Goal: Find specific page/section: Find specific page/section

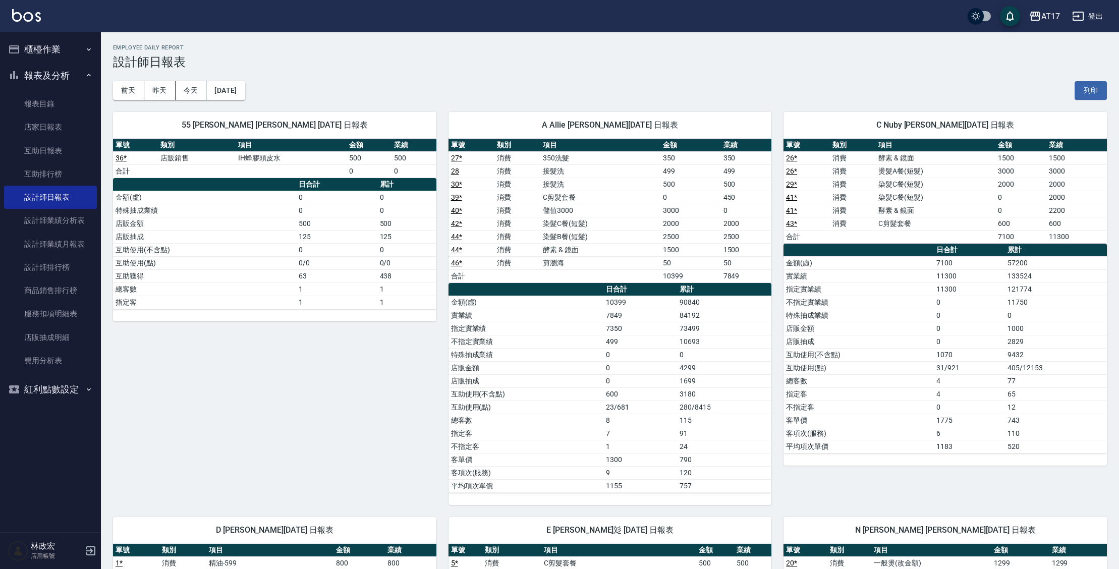
scroll to position [560, 0]
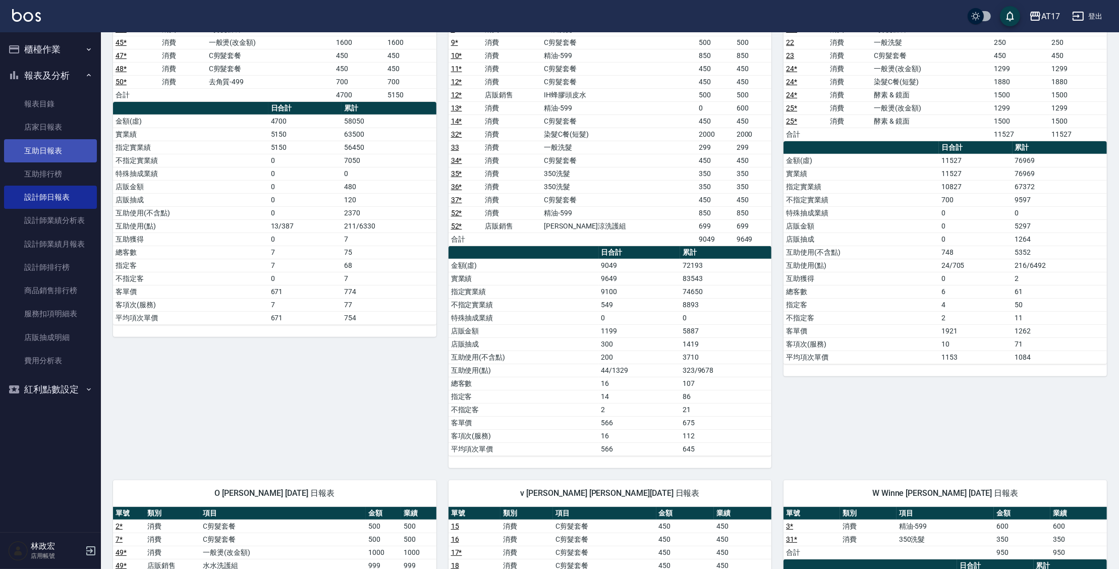
click at [55, 153] on link "互助日報表" at bounding box center [50, 150] width 93 height 23
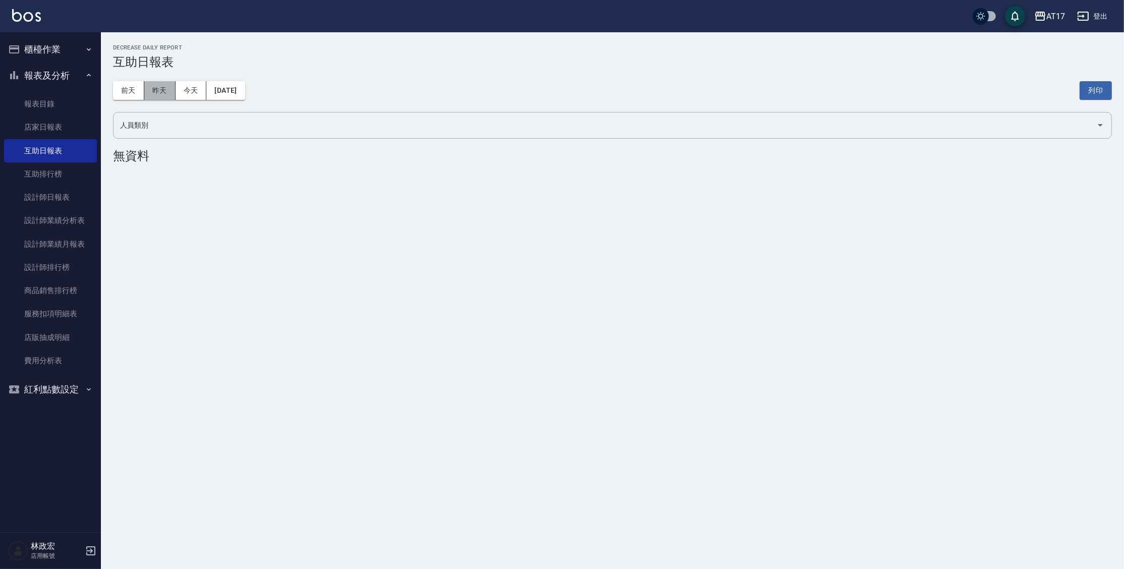
click at [152, 91] on button "昨天" at bounding box center [159, 90] width 31 height 19
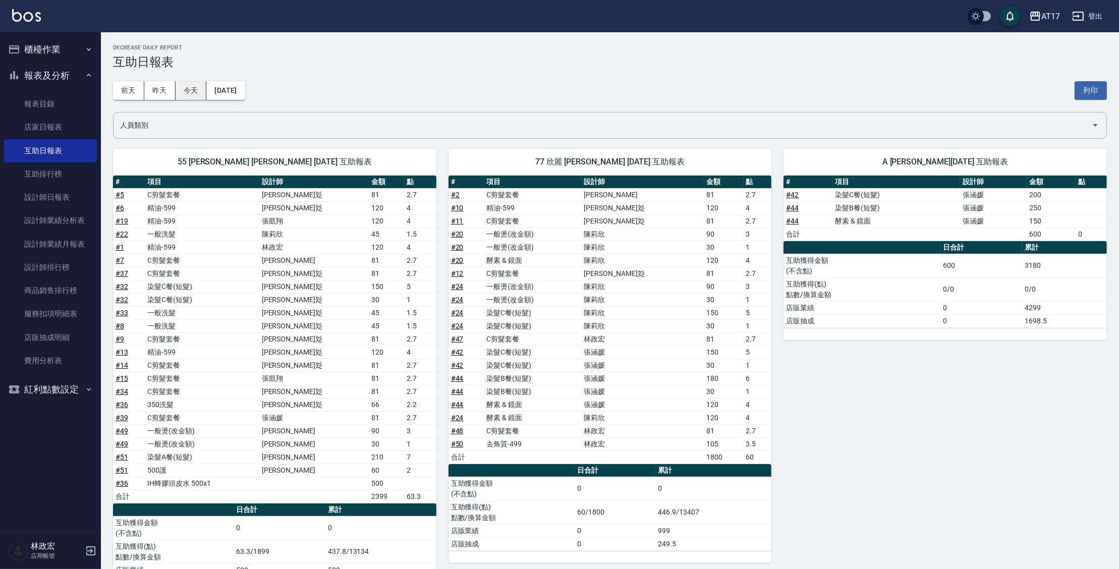
click at [200, 93] on button "今天" at bounding box center [191, 90] width 31 height 19
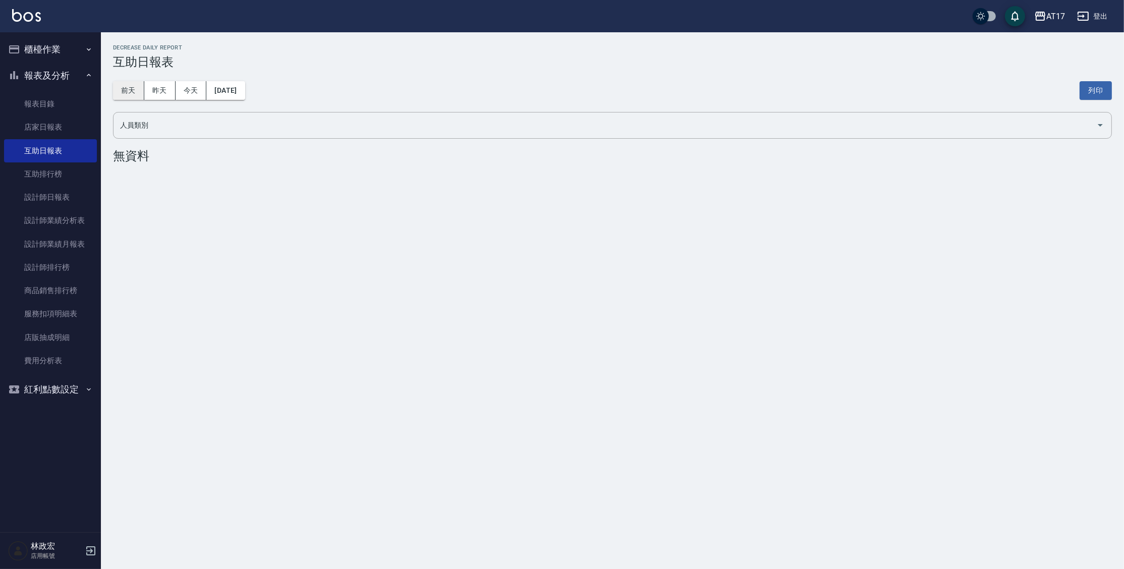
click at [127, 94] on button "前天" at bounding box center [128, 90] width 31 height 19
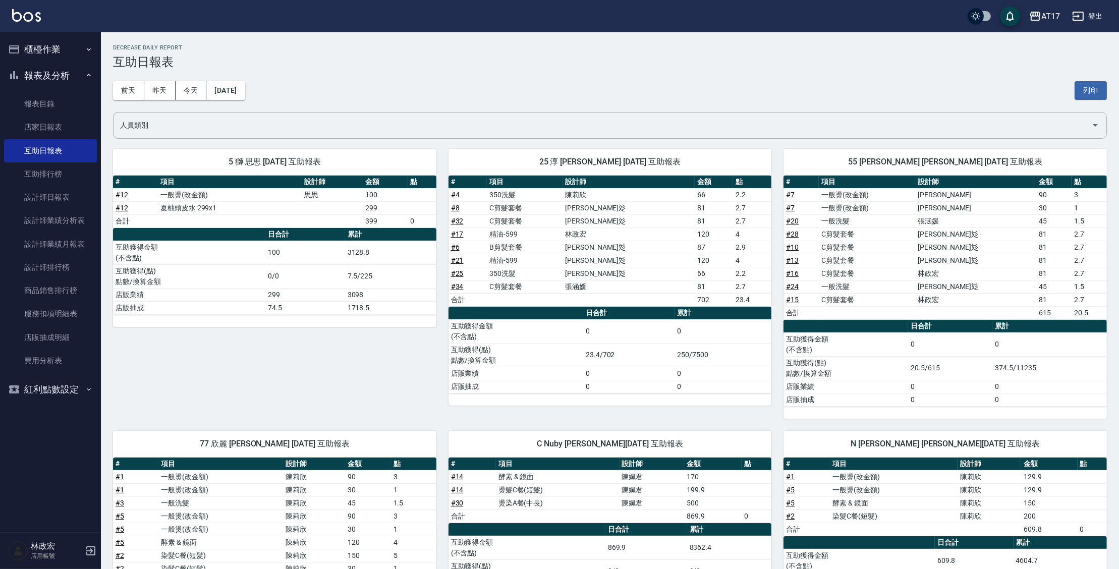
click at [67, 75] on button "報表及分析" at bounding box center [50, 76] width 93 height 26
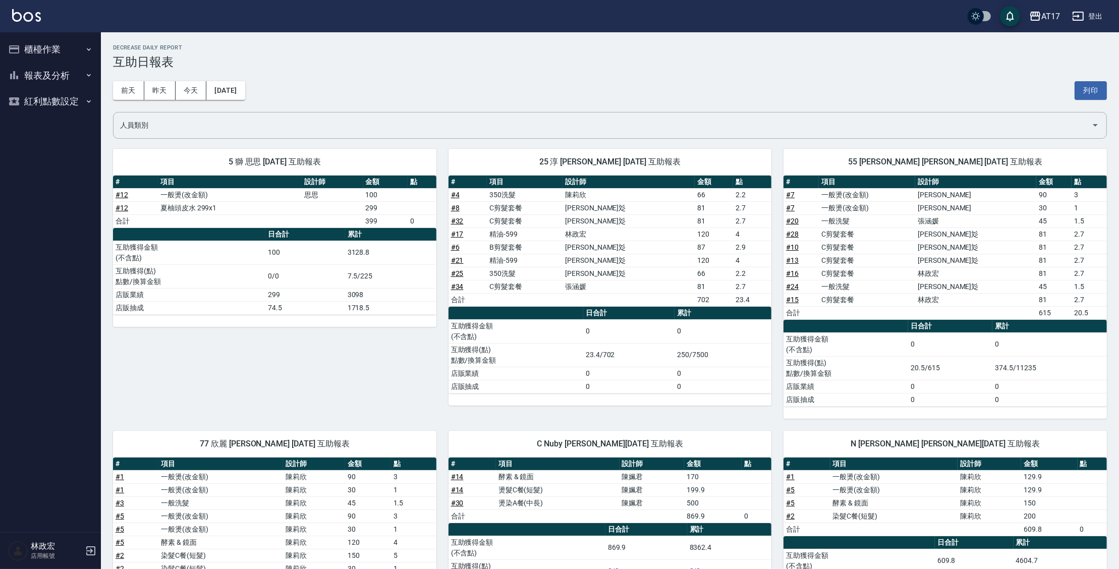
click at [68, 44] on button "櫃檯作業" at bounding box center [50, 49] width 93 height 26
click at [78, 81] on link "打帳單" at bounding box center [50, 78] width 93 height 23
